Goal: Use online tool/utility: Use online tool/utility

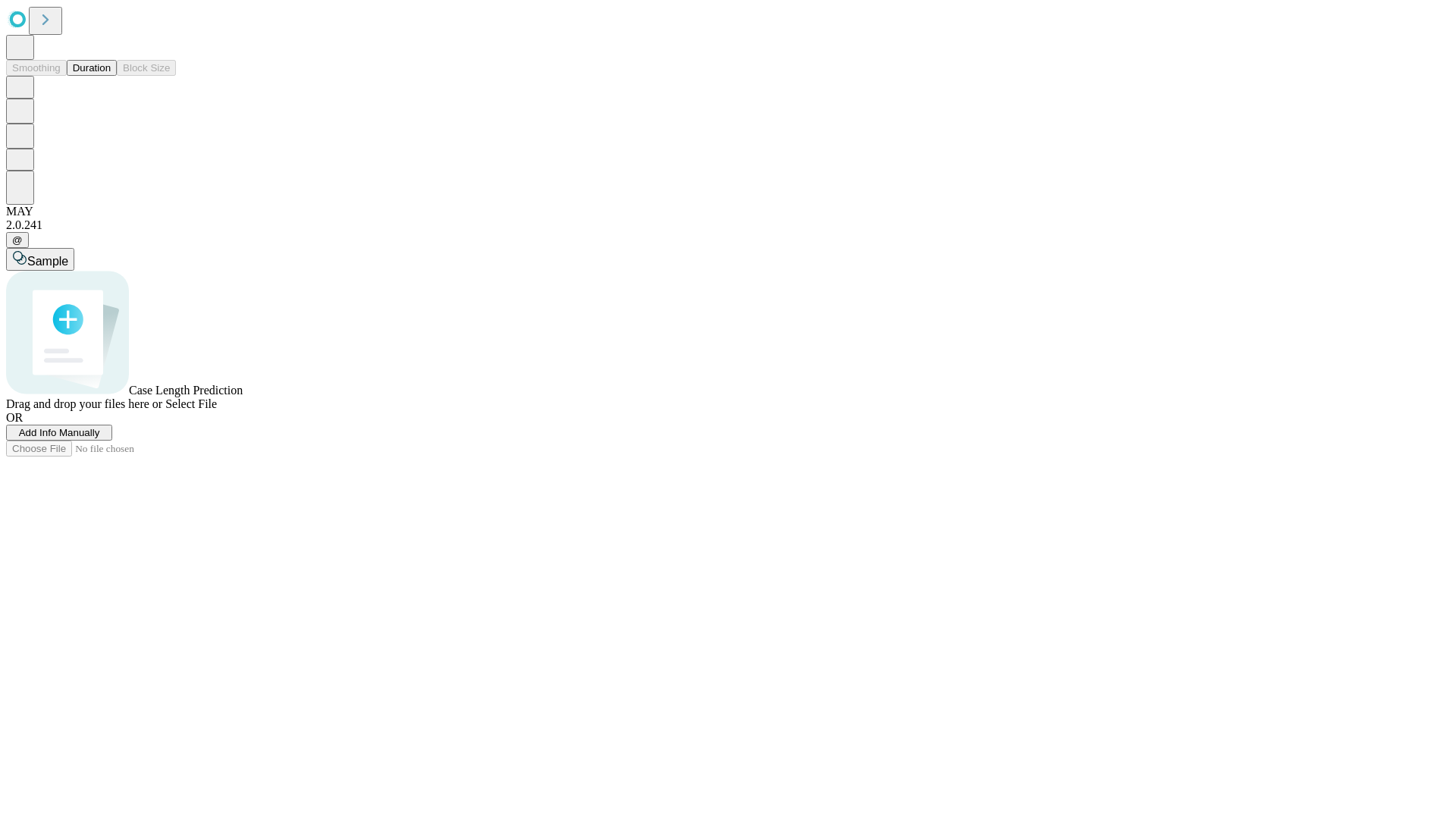
click at [217, 410] on span "Select File" at bounding box center [190, 403] width 52 height 13
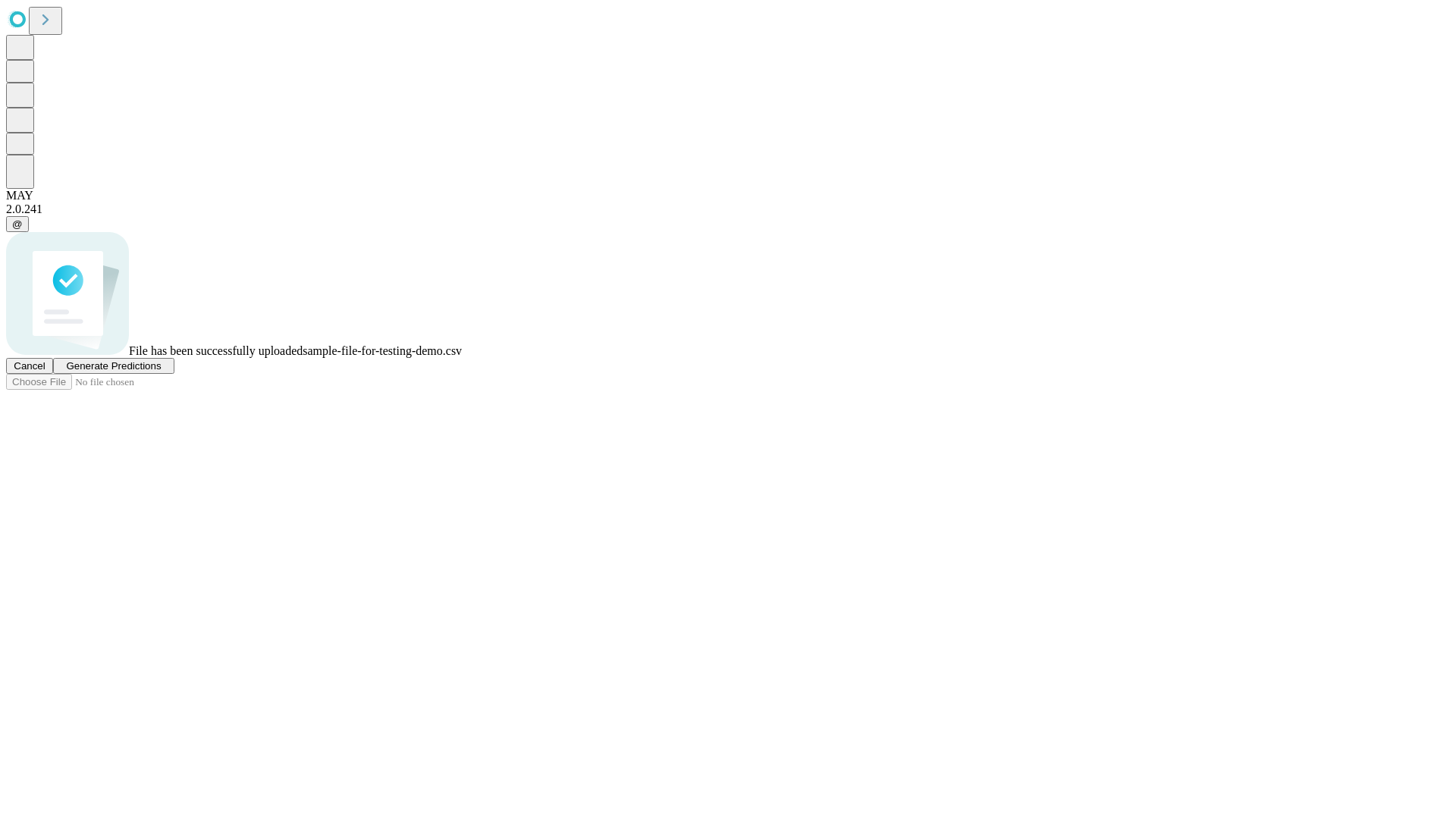
click at [160, 372] on span "Generate Predictions" at bounding box center [113, 366] width 95 height 12
